Goal: Find specific page/section: Find specific page/section

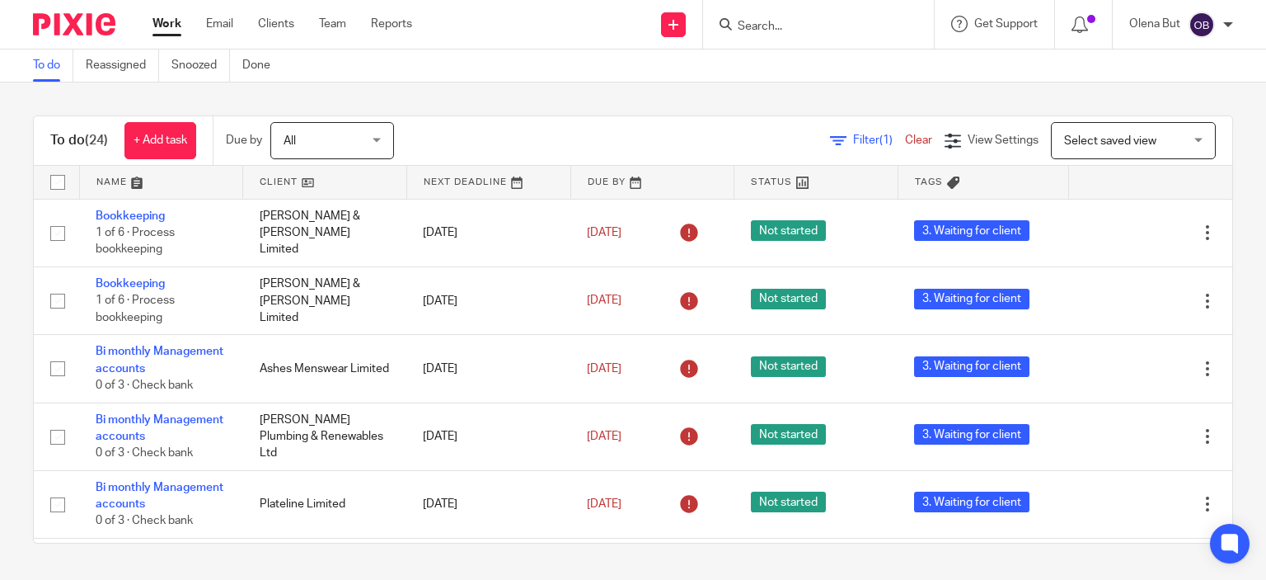
click at [761, 26] on input "Search" at bounding box center [810, 27] width 148 height 15
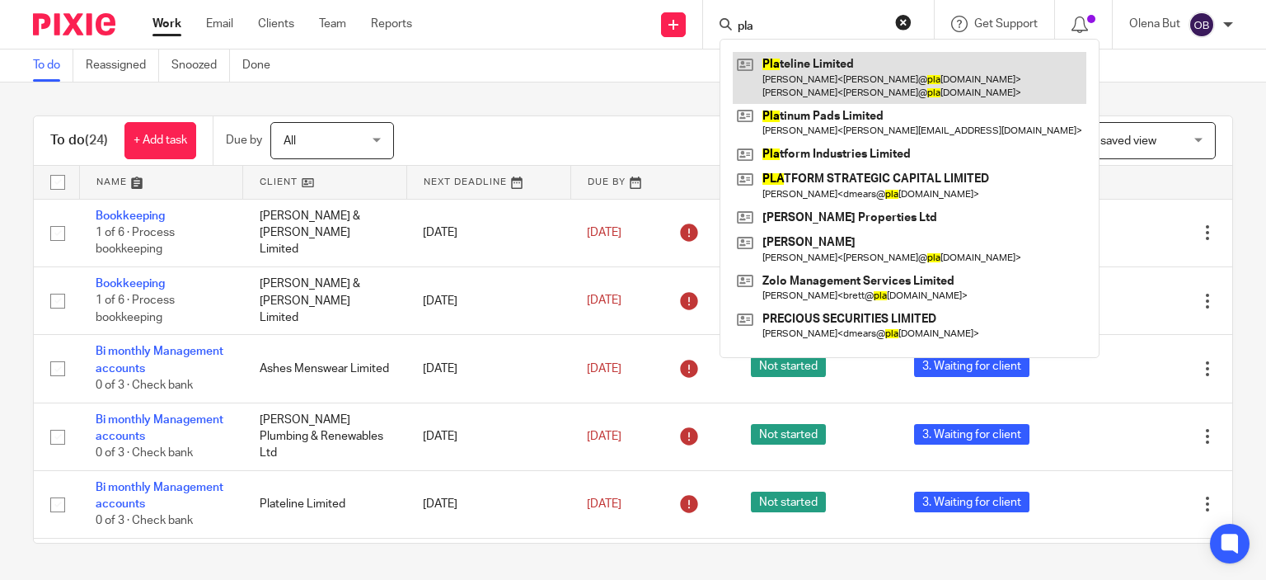
type input "pla"
click at [823, 74] on link at bounding box center [910, 77] width 354 height 51
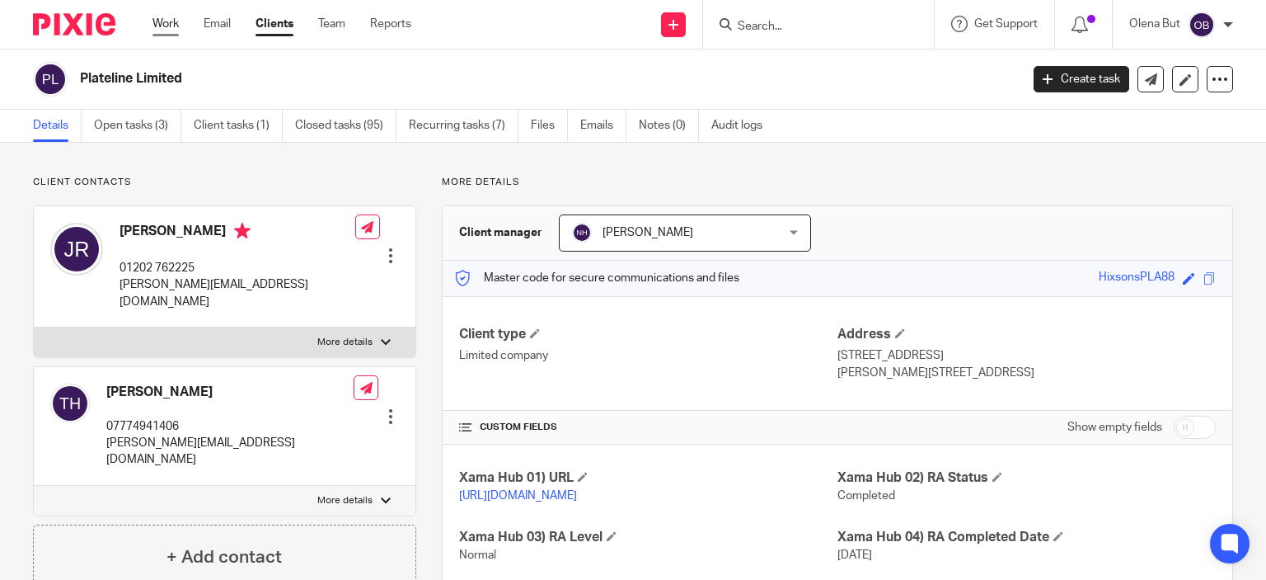
click at [168, 17] on link "Work" at bounding box center [166, 24] width 26 height 16
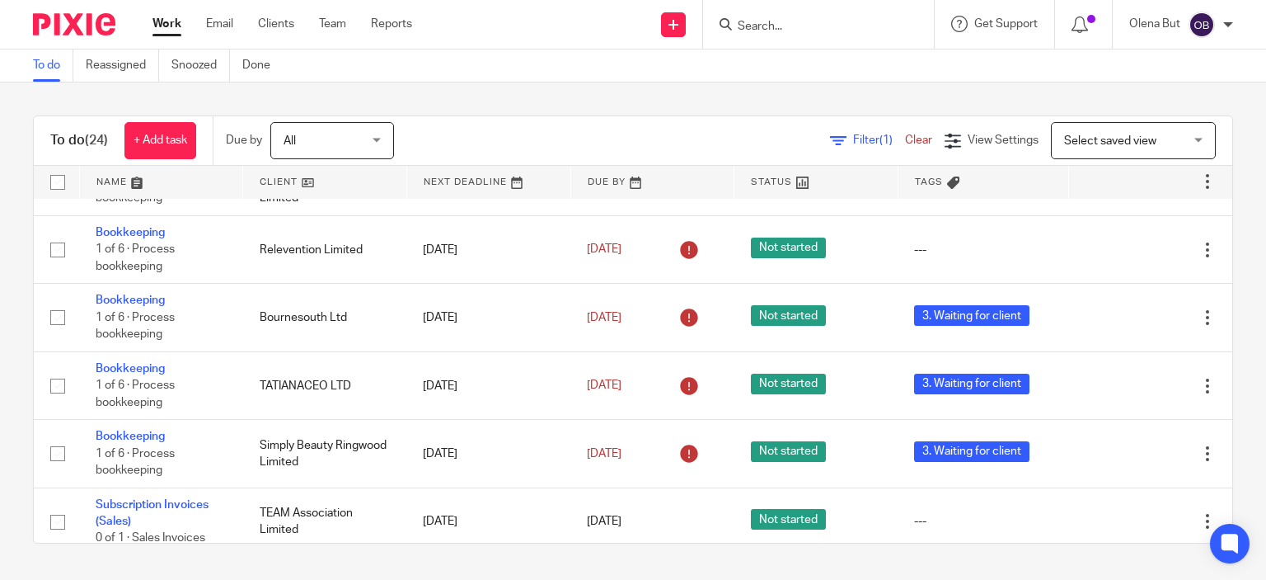
scroll to position [330, 0]
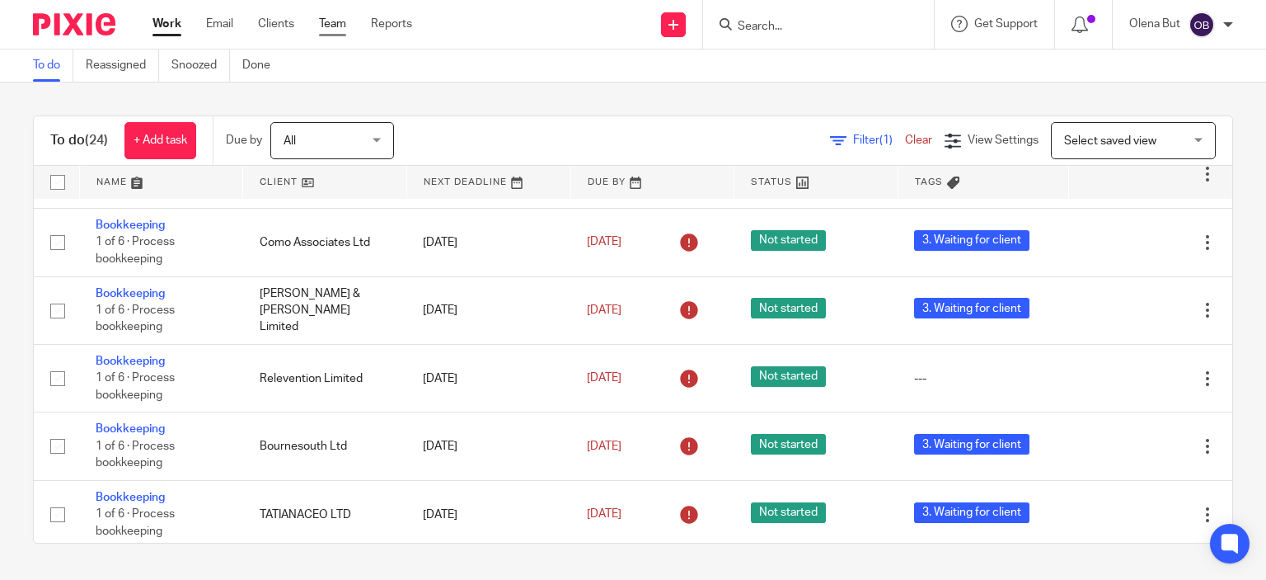
click at [333, 22] on link "Team" at bounding box center [332, 24] width 27 height 16
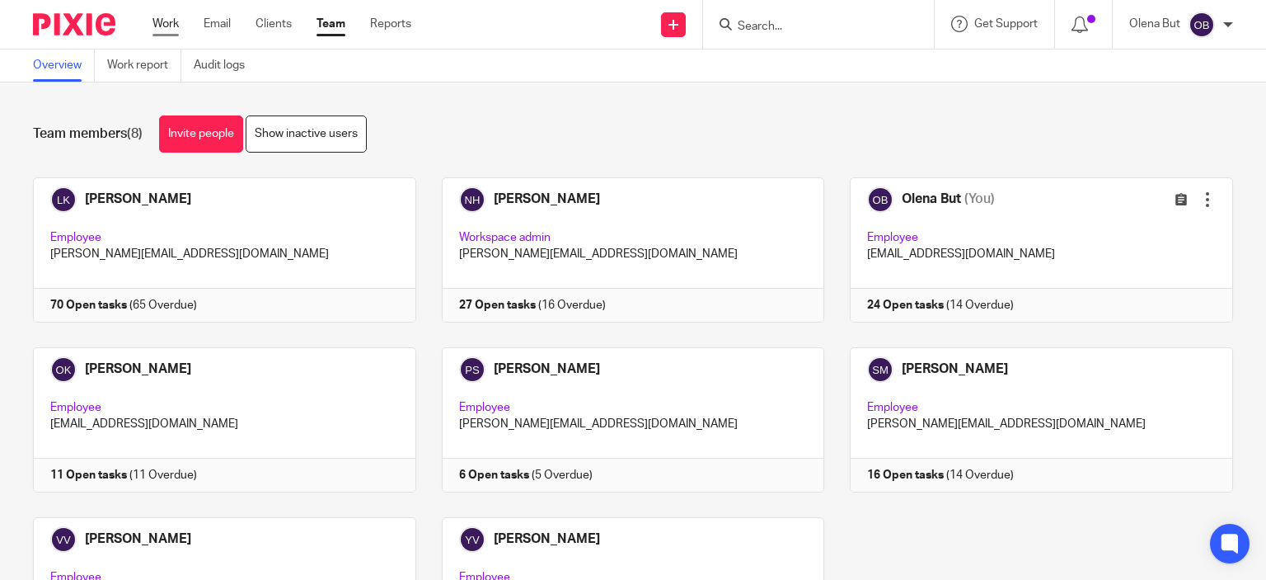
click at [167, 16] on link "Work" at bounding box center [166, 24] width 26 height 16
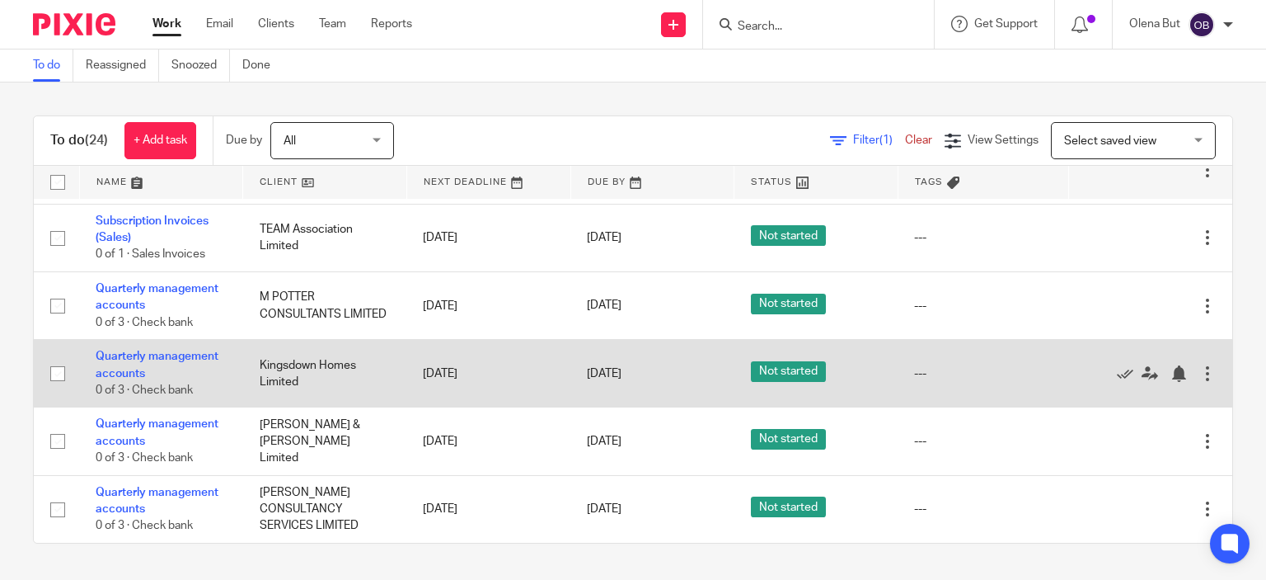
scroll to position [660, 0]
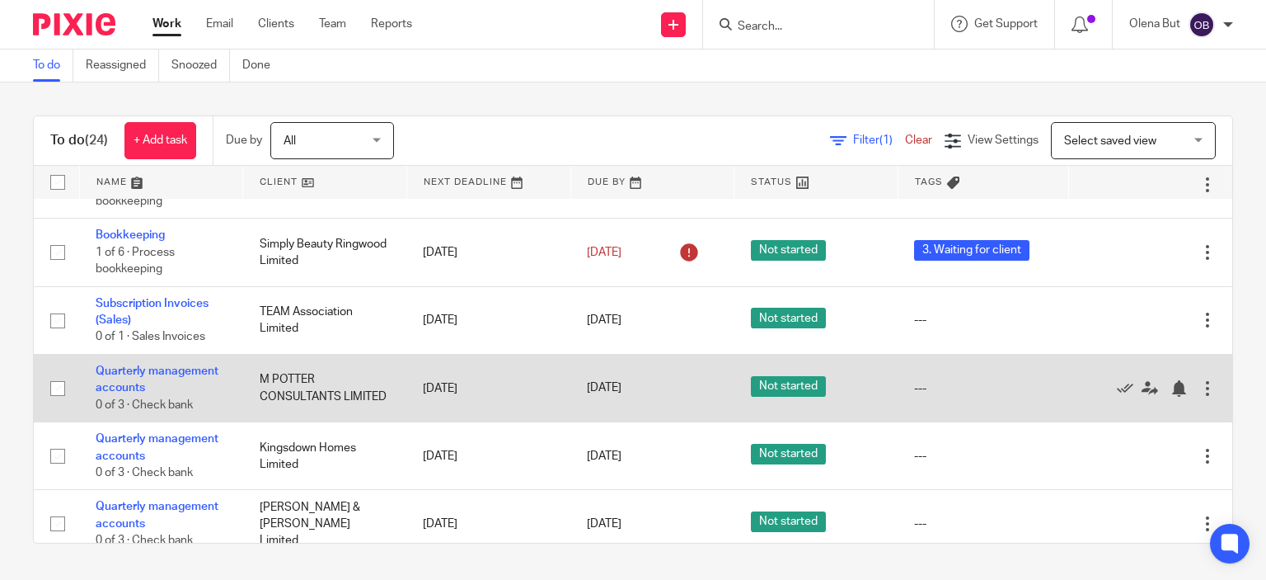
drag, startPoint x: 254, startPoint y: 372, endPoint x: 310, endPoint y: 414, distance: 70.1
click at [308, 414] on td "M POTTER CONSULTANTS LIMITED" at bounding box center [325, 388] width 164 height 68
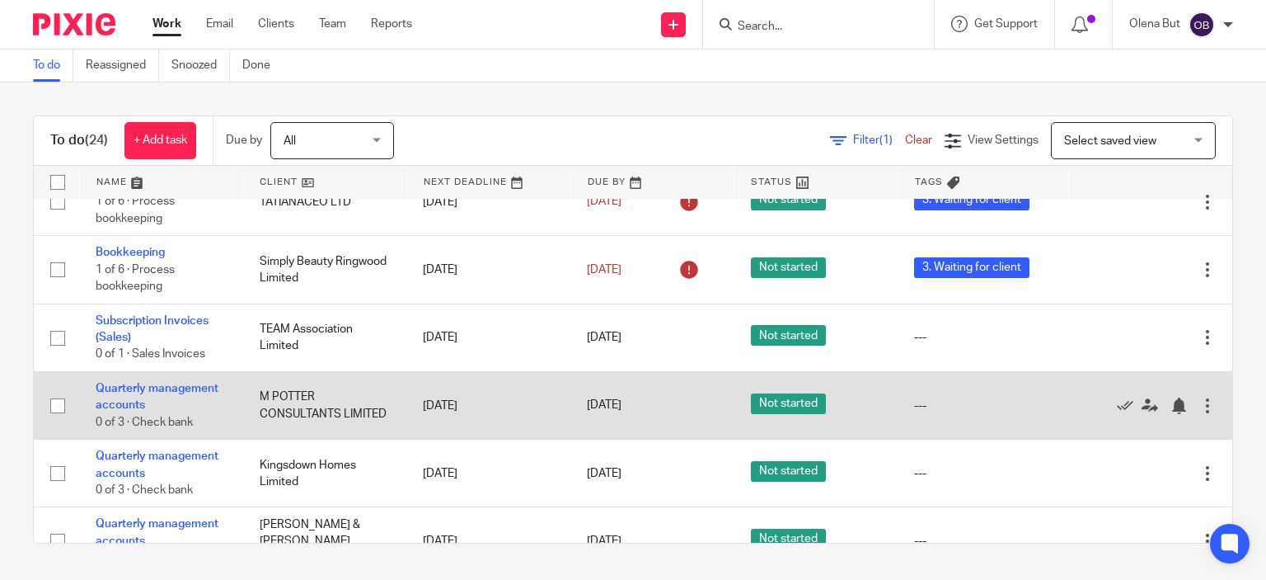
scroll to position [618, 0]
